Goal: Task Accomplishment & Management: Complete application form

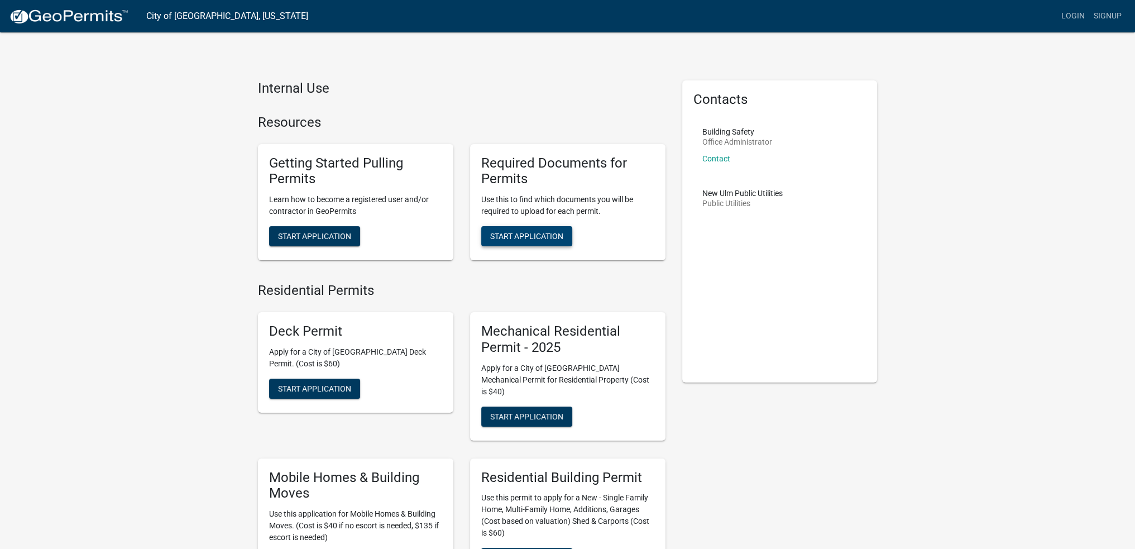
click at [533, 238] on span "Start Application" at bounding box center [526, 236] width 73 height 9
click at [532, 238] on span "Start Application" at bounding box center [526, 236] width 73 height 9
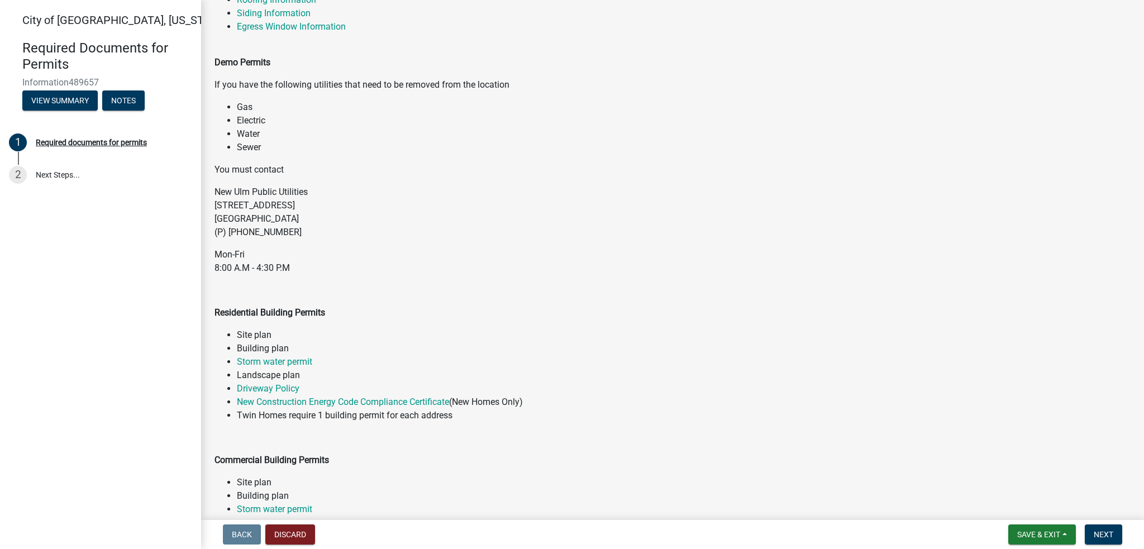
scroll to position [558, 0]
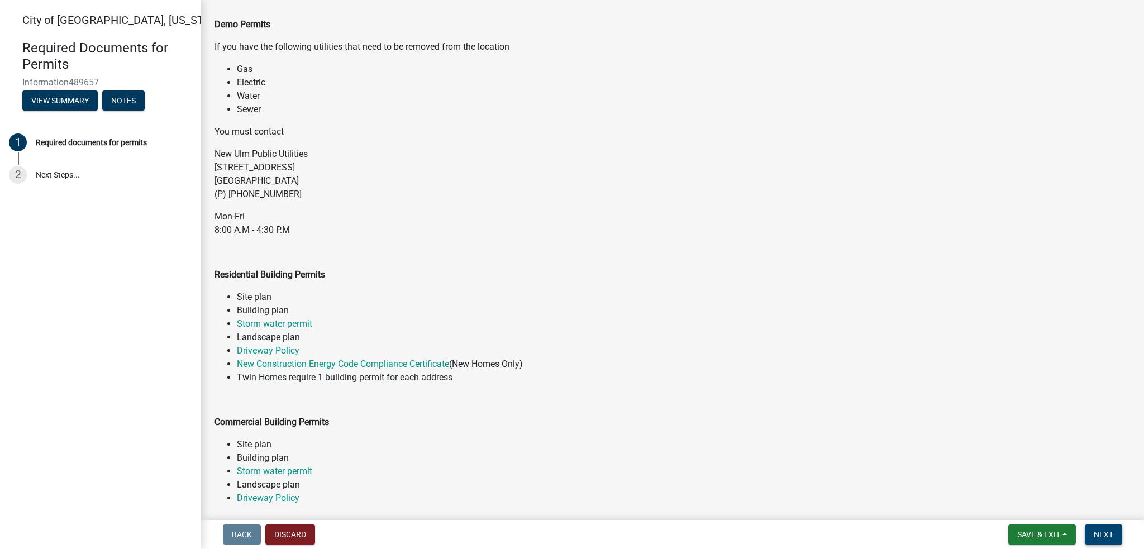
click at [1093, 534] on span "Next" at bounding box center [1103, 534] width 20 height 9
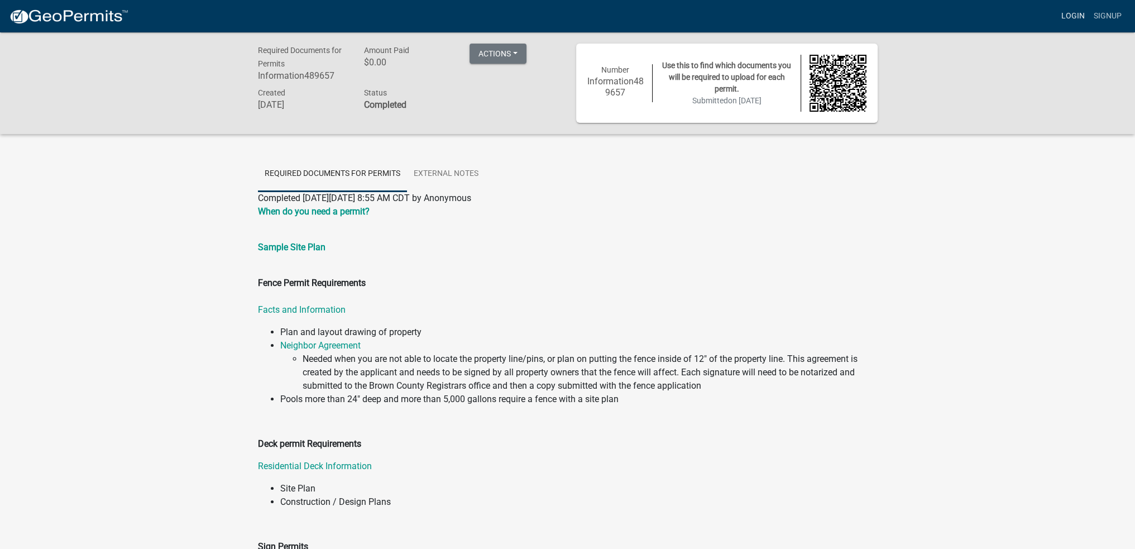
click at [1082, 11] on link "Login" at bounding box center [1073, 16] width 32 height 21
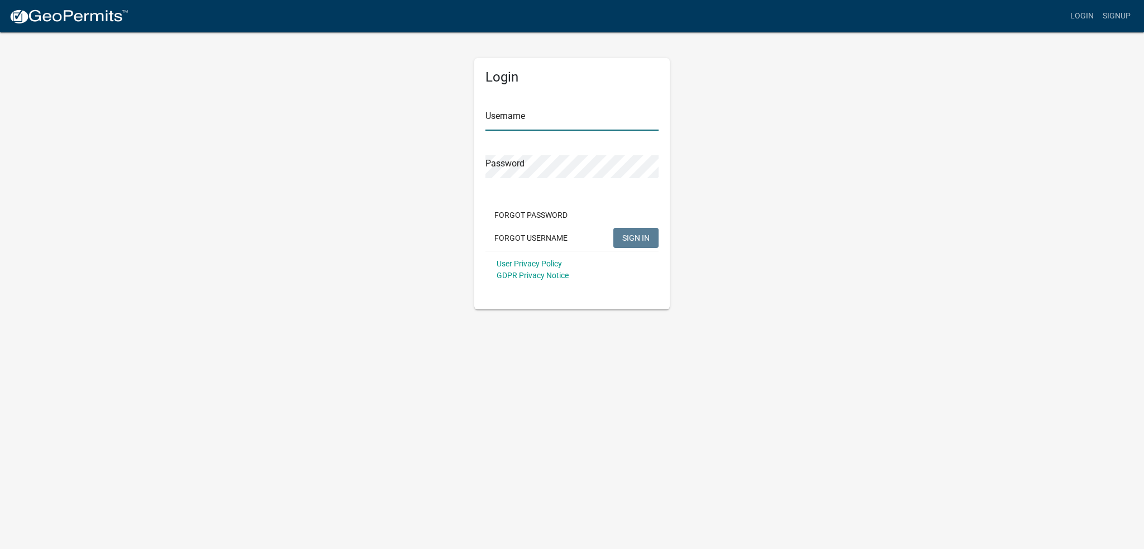
type input "[PERSON_NAME]"
click at [523, 110] on input "[PERSON_NAME]" at bounding box center [571, 119] width 173 height 23
click at [648, 237] on span "SIGN IN" at bounding box center [635, 237] width 27 height 9
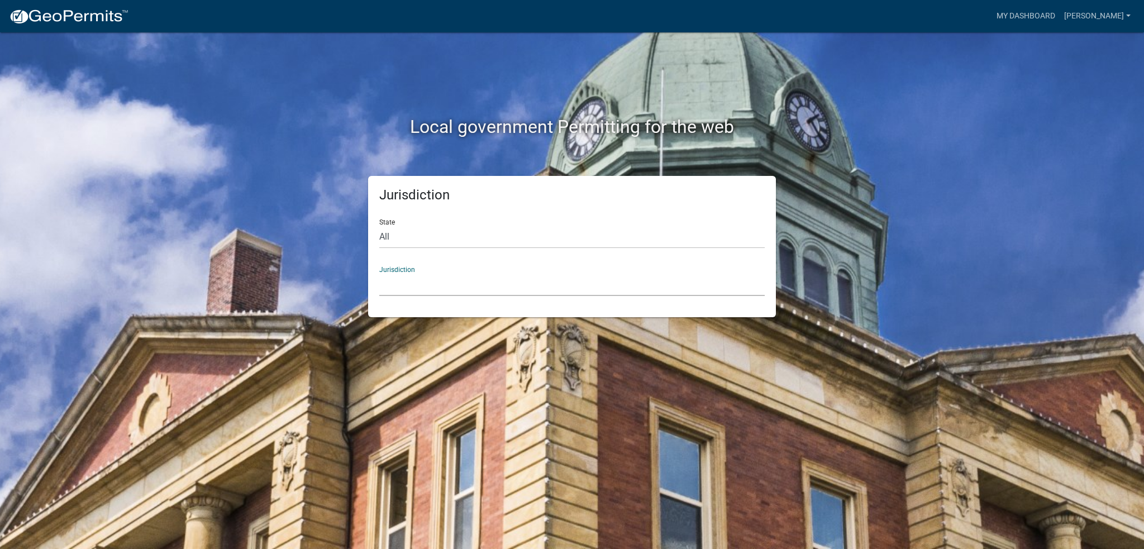
click at [437, 276] on select "[GEOGRAPHIC_DATA], [US_STATE] [GEOGRAPHIC_DATA], [US_STATE][PERSON_NAME][GEOGRA…" at bounding box center [571, 284] width 385 height 23
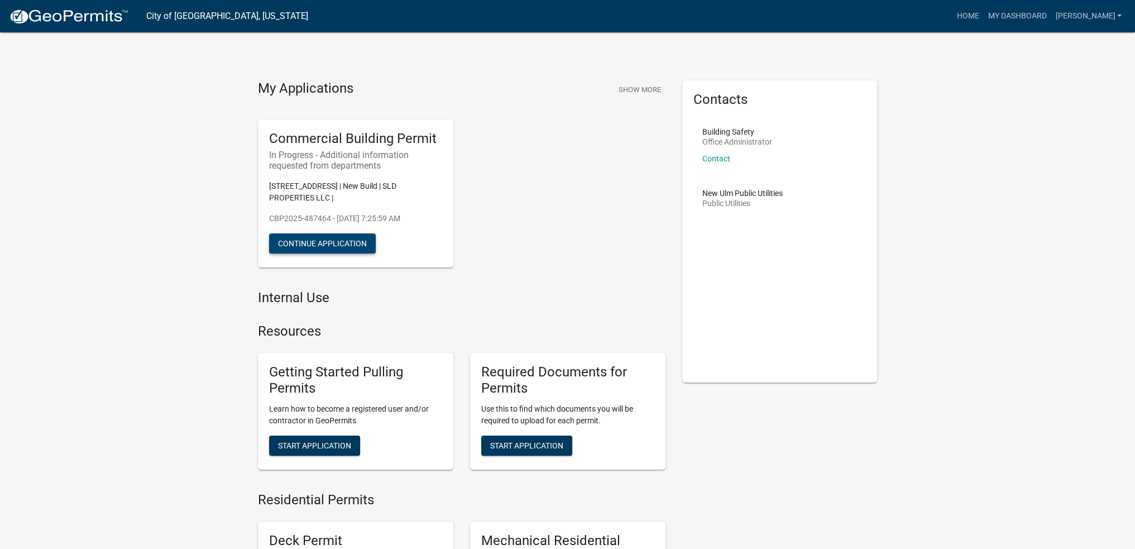
click at [350, 247] on button "Continue Application" at bounding box center [322, 243] width 107 height 20
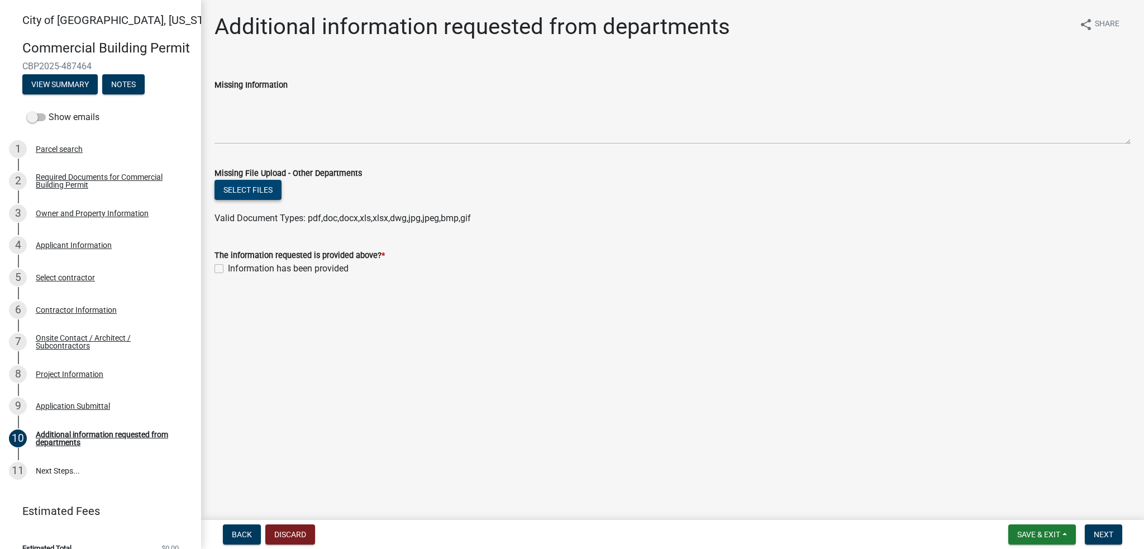
click at [251, 190] on button "Select files" at bounding box center [247, 190] width 67 height 20
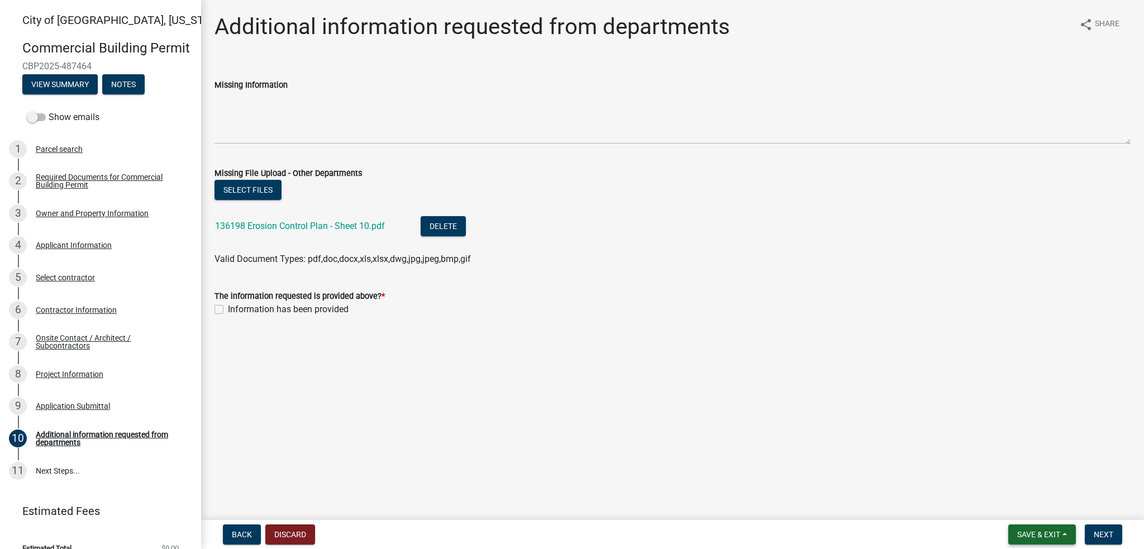
click at [1050, 530] on span "Save & Exit" at bounding box center [1038, 534] width 43 height 9
click at [1005, 476] on button "Save" at bounding box center [1030, 478] width 89 height 27
click at [1036, 536] on span "Save & Exit" at bounding box center [1038, 534] width 43 height 9
click at [1009, 474] on button "Save" at bounding box center [1030, 478] width 89 height 27
click at [1101, 536] on span "Next" at bounding box center [1103, 534] width 20 height 9
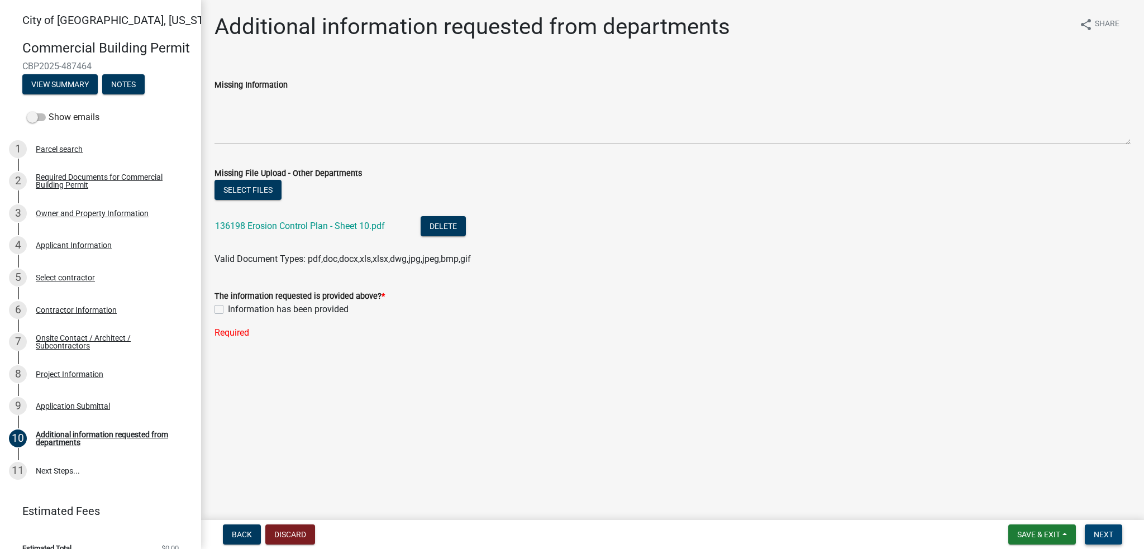
click at [1094, 532] on span "Next" at bounding box center [1103, 534] width 20 height 9
click at [1123, 536] on form "Save & Exit Save Save & Exit Next" at bounding box center [1064, 534] width 123 height 20
click at [1110, 533] on button "Next" at bounding box center [1102, 534] width 37 height 20
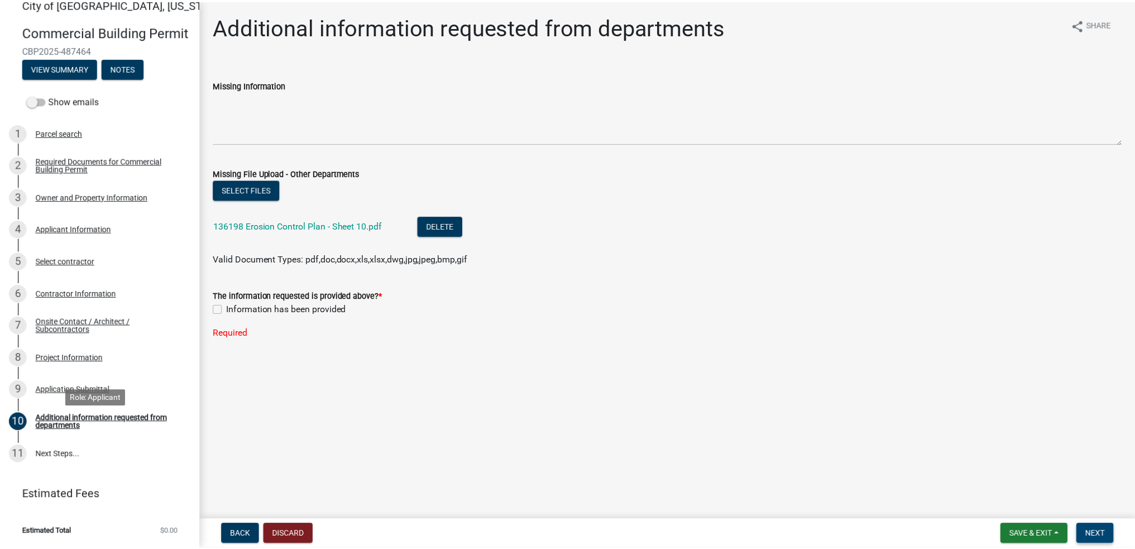
scroll to position [32, 0]
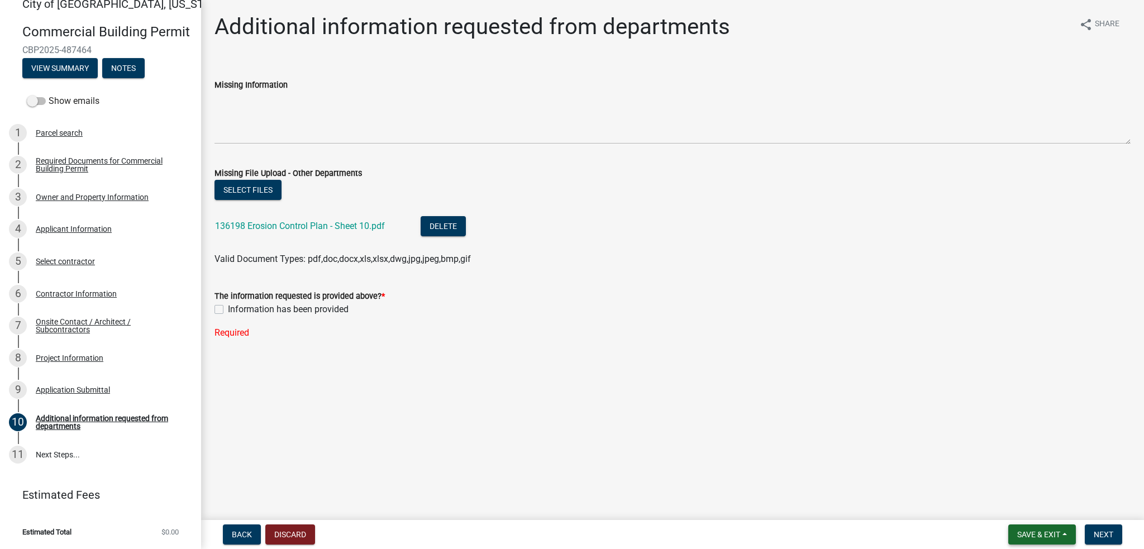
click at [1062, 536] on button "Save & Exit" at bounding box center [1042, 534] width 68 height 20
click at [1015, 506] on button "Save & Exit" at bounding box center [1030, 505] width 89 height 27
